Goal: Navigation & Orientation: Find specific page/section

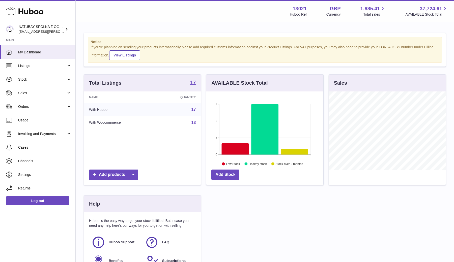
scroll to position [79, 117]
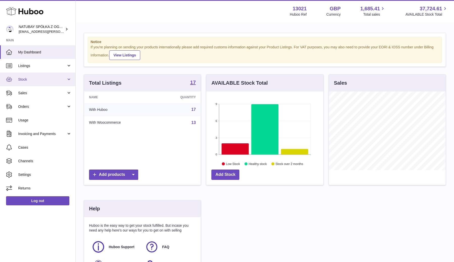
click at [30, 80] on span "Stock" at bounding box center [42, 79] width 48 height 5
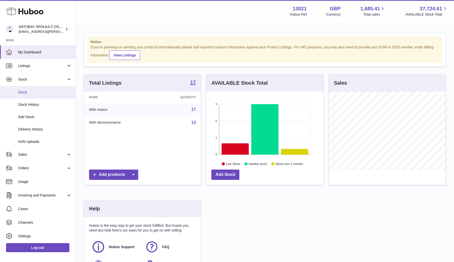
click at [30, 90] on span "Stock" at bounding box center [44, 92] width 53 height 5
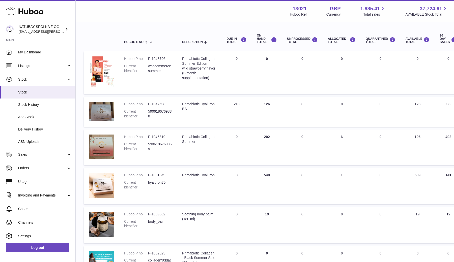
scroll to position [50, 0]
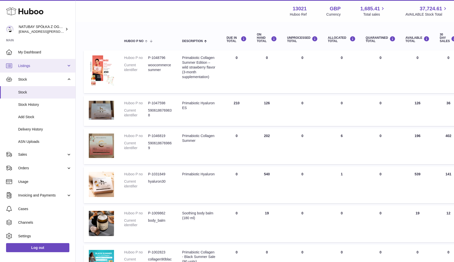
click at [19, 63] on link "Listings" at bounding box center [37, 66] width 75 height 14
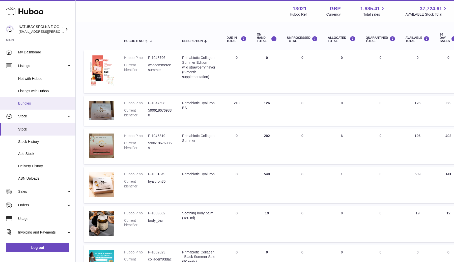
click at [23, 102] on span "Bundles" at bounding box center [44, 103] width 53 height 5
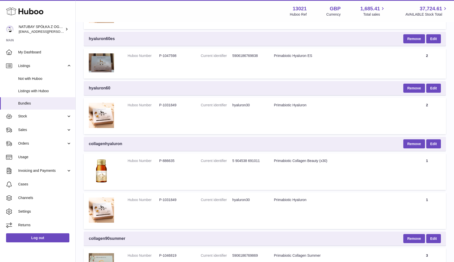
scroll to position [161, 0]
click at [114, 142] on span "collagenhyaluron" at bounding box center [105, 145] width 33 height 6
copy span "collagenhyaluron"
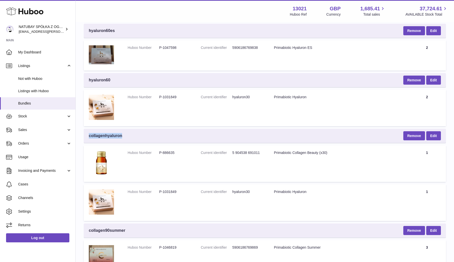
scroll to position [176, 0]
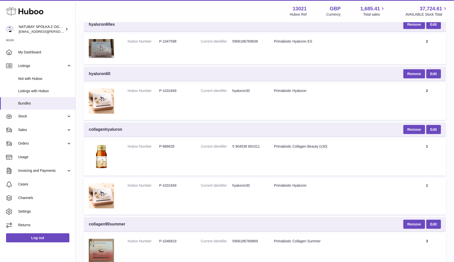
click at [93, 120] on table "Bundle SKU hyaluron90es Remove Edit Huboo Number P-1047598 Current identifier 5…" at bounding box center [265, 214] width 362 height 642
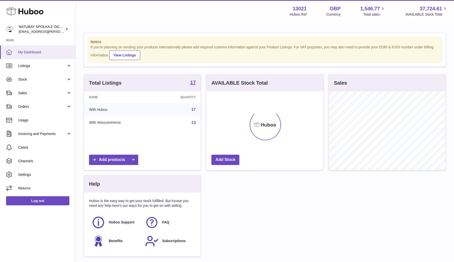
scroll to position [79, 117]
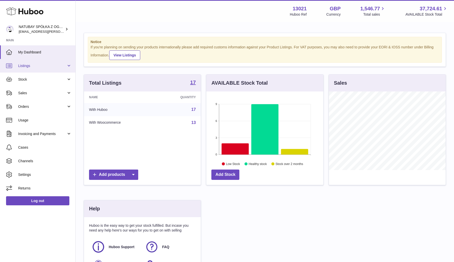
click at [36, 68] on link "Listings" at bounding box center [37, 66] width 75 height 14
